Goal: Information Seeking & Learning: Learn about a topic

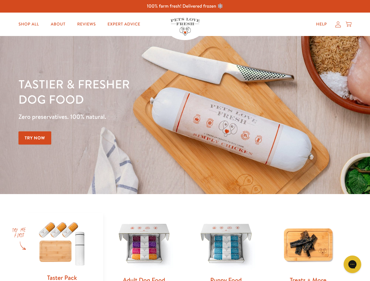
click at [185, 141] on div "Tastier & fresher dog food Zero preservatives. 100% natural. Try Now" at bounding box center [129, 114] width 222 height 77
click at [352, 264] on icon "Gorgias live chat" at bounding box center [352, 264] width 6 height 6
